Goal: Navigation & Orientation: Go to known website

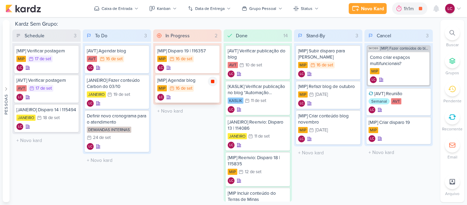
click at [213, 86] on div at bounding box center [213, 82] width 10 height 10
